Goal: Navigation & Orientation: Find specific page/section

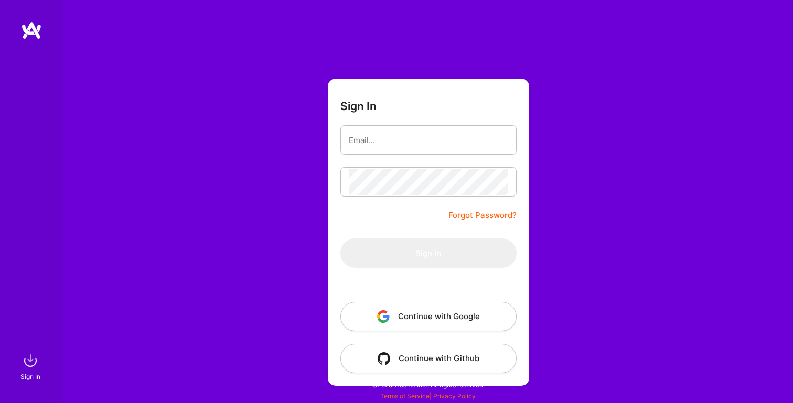
click at [473, 126] on div at bounding box center [428, 139] width 176 height 29
click at [471, 133] on input "email" at bounding box center [428, 140] width 159 height 27
type input "[PERSON_NAME][EMAIL_ADDRESS][PERSON_NAME][DOMAIN_NAME]"
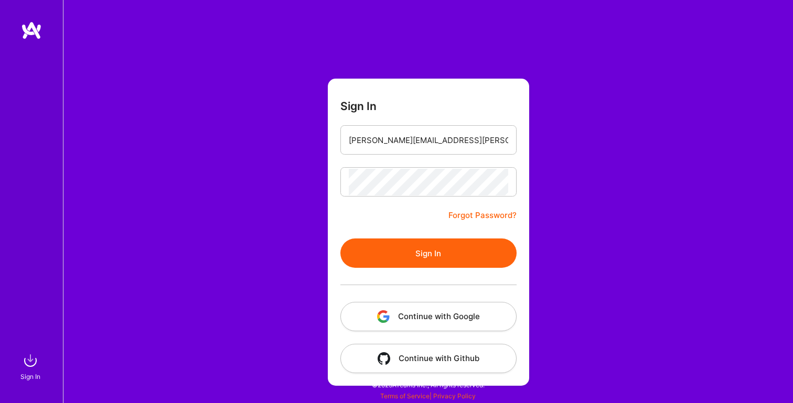
click at [389, 256] on button "Sign In" at bounding box center [428, 252] width 176 height 29
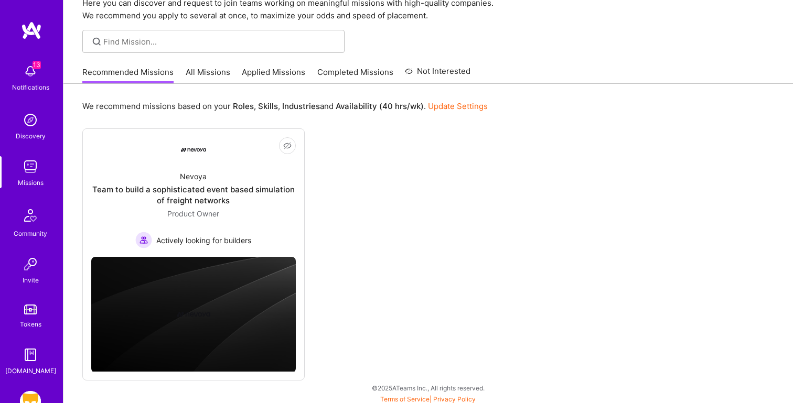
scroll to position [49, 0]
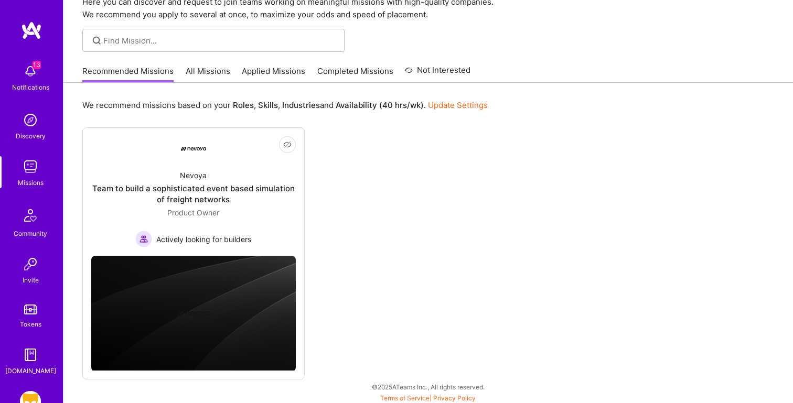
click at [195, 70] on link "All Missions" at bounding box center [208, 74] width 45 height 17
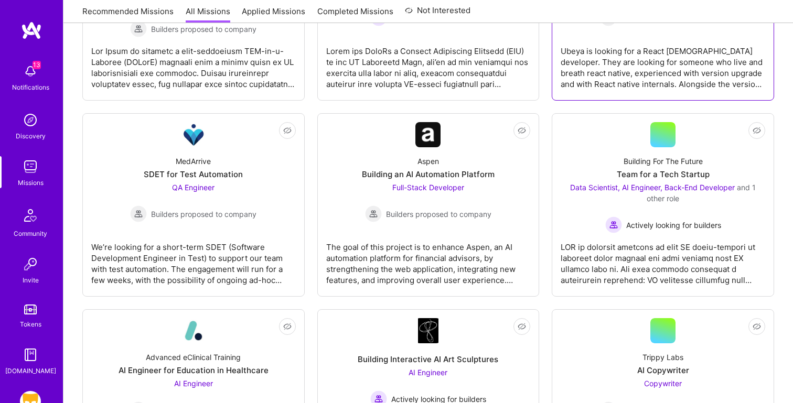
scroll to position [687, 0]
